Goal: Information Seeking & Learning: Check status

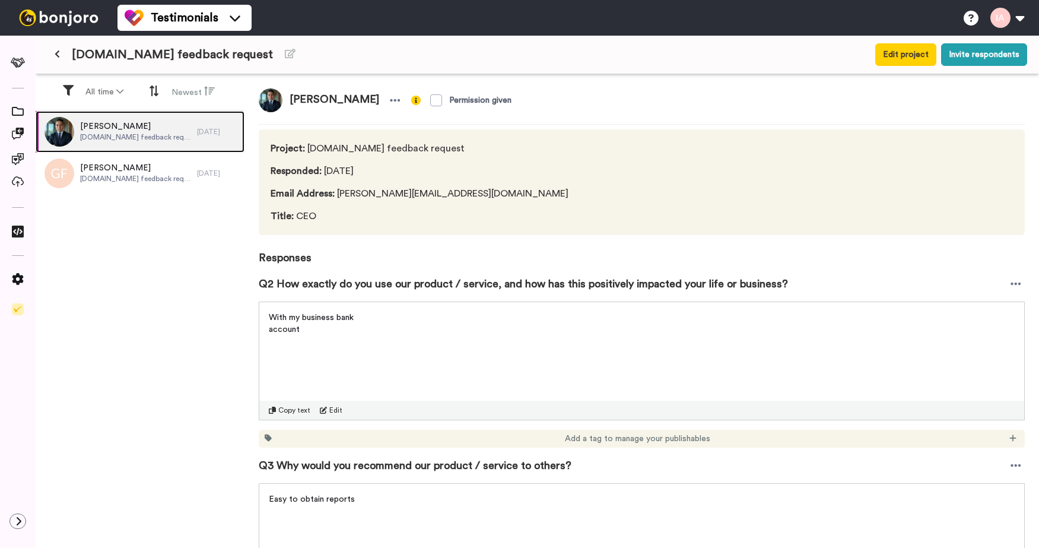
click at [115, 128] on span "[PERSON_NAME]" at bounding box center [135, 126] width 111 height 12
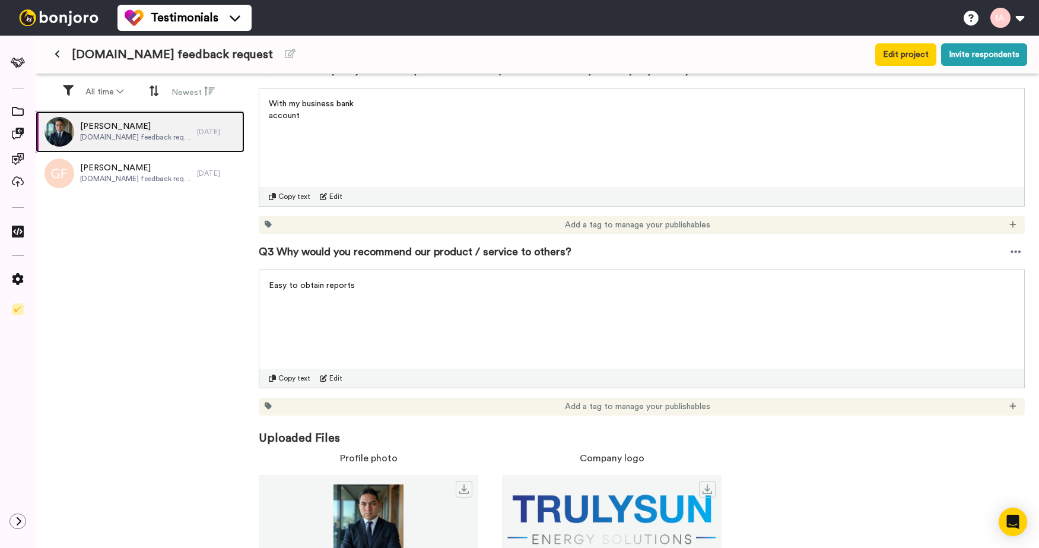
scroll to position [246, 0]
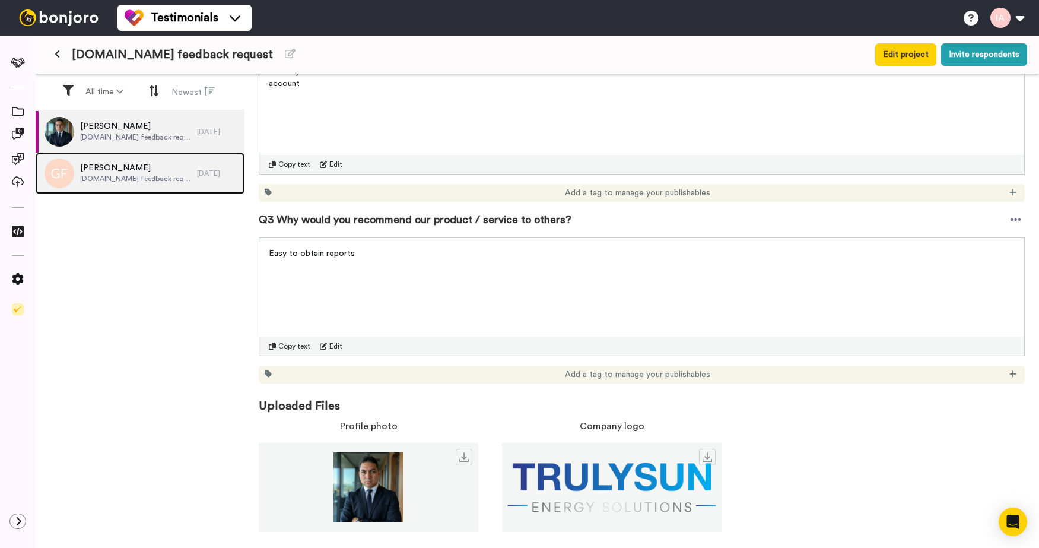
click at [135, 169] on span "[PERSON_NAME]" at bounding box center [135, 168] width 111 height 12
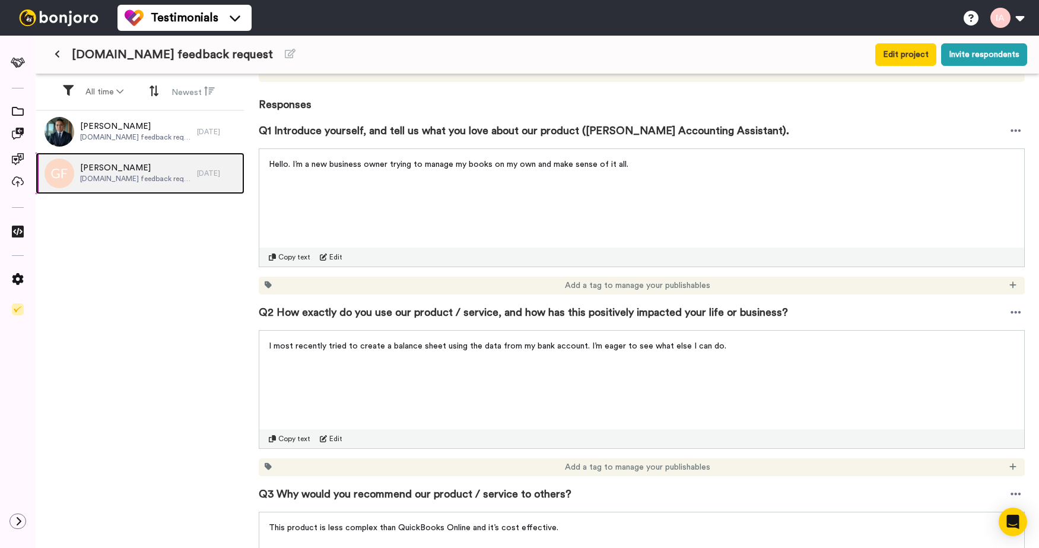
scroll to position [154, 0]
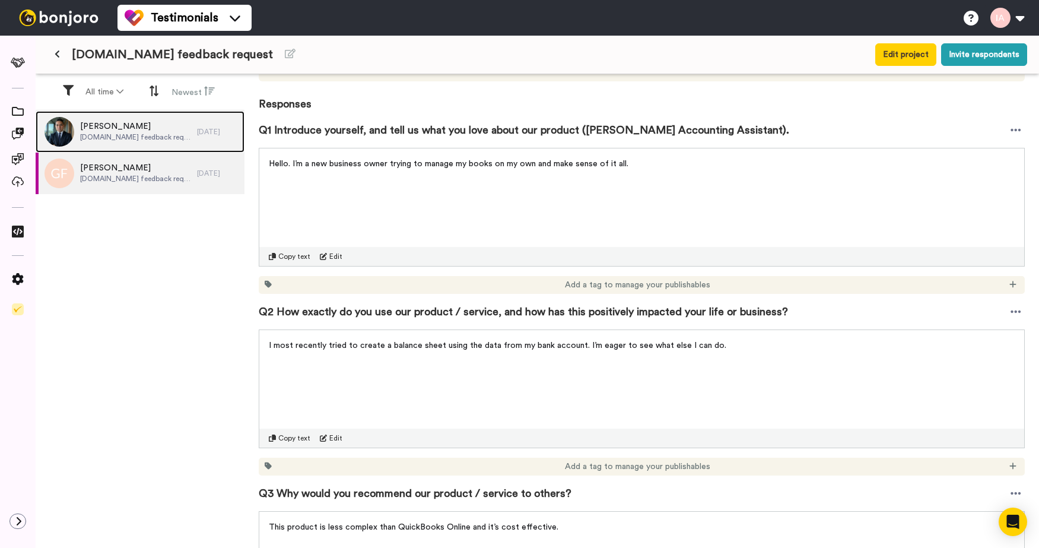
click at [135, 131] on span "[PERSON_NAME]" at bounding box center [135, 126] width 111 height 12
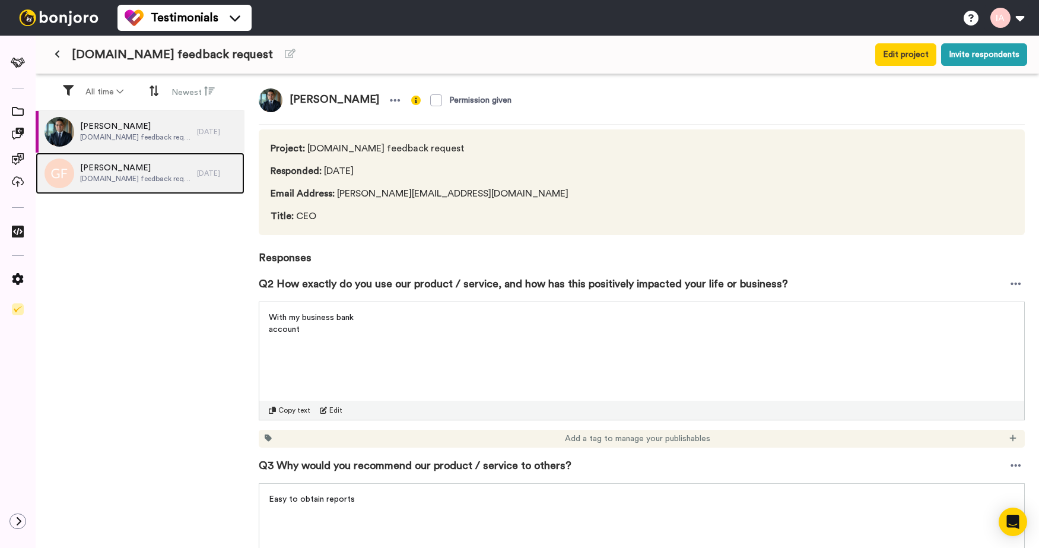
click at [146, 164] on span "[PERSON_NAME]" at bounding box center [135, 168] width 111 height 12
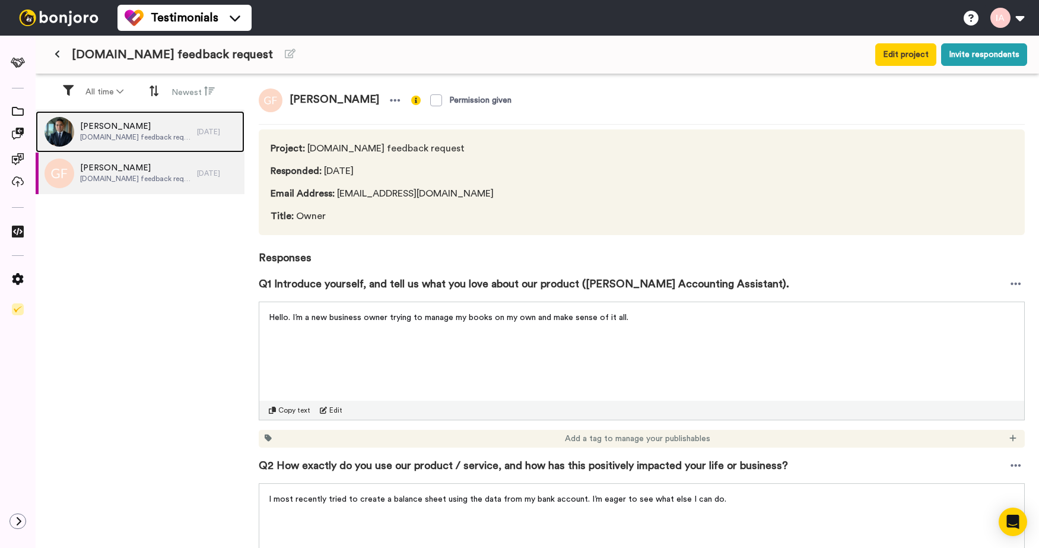
click at [189, 134] on div "[PERSON_NAME] [DOMAIN_NAME] feedback request" at bounding box center [116, 132] width 161 height 42
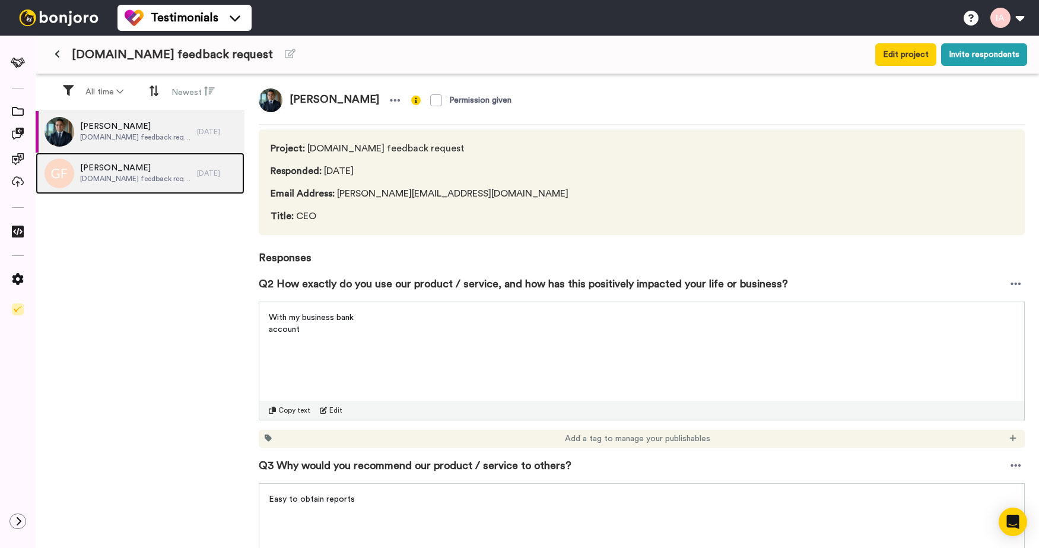
click at [163, 169] on span "[PERSON_NAME]" at bounding box center [135, 168] width 111 height 12
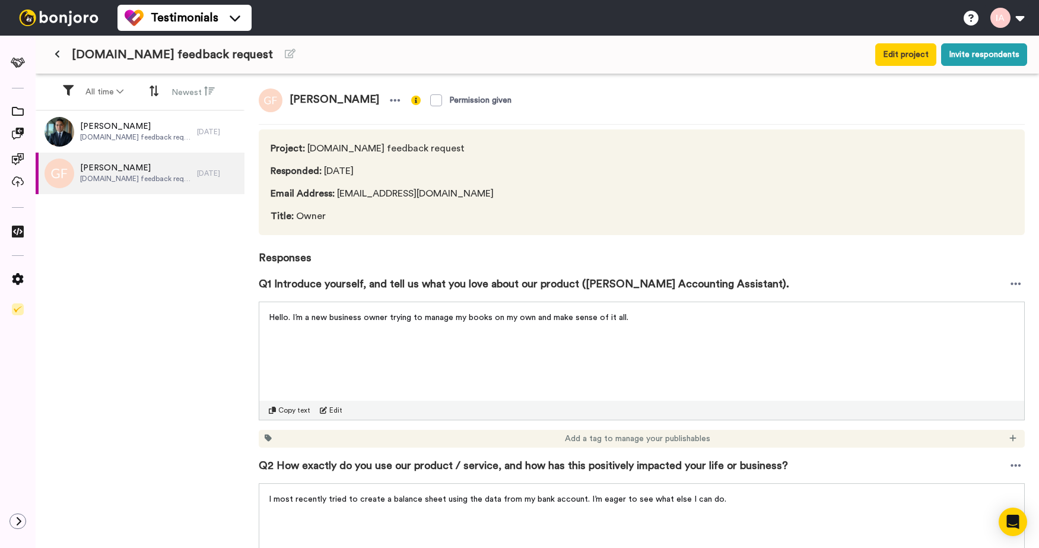
click at [57, 54] on icon at bounding box center [57, 54] width 5 height 8
